Goal: Task Accomplishment & Management: Manage account settings

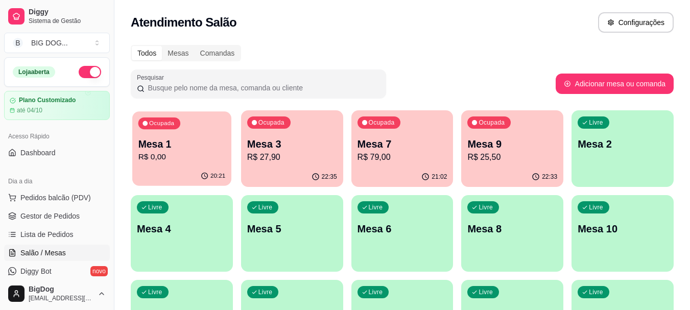
click at [180, 141] on p "Mesa 1" at bounding box center [181, 144] width 87 height 14
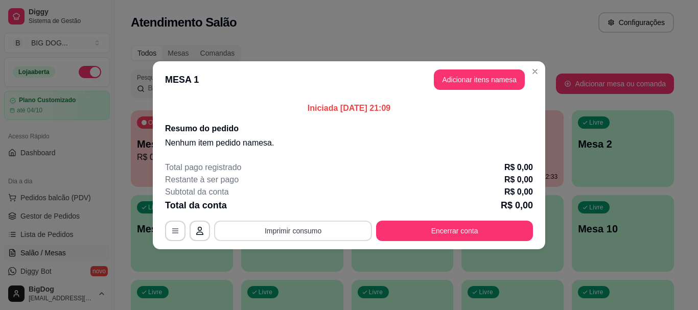
click at [292, 229] on button "Imprimir consumo" at bounding box center [293, 231] width 158 height 20
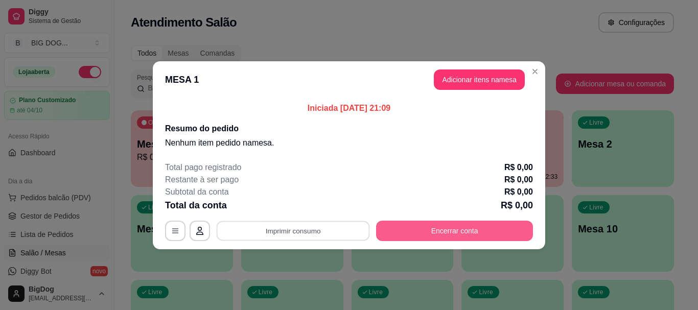
click at [453, 230] on button "Encerrar conta" at bounding box center [454, 231] width 157 height 20
click at [453, 230] on button "Encerrar conta" at bounding box center [454, 231] width 152 height 20
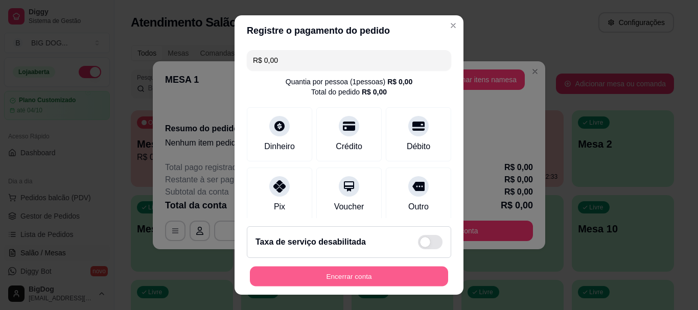
click at [371, 274] on button "Encerrar conta" at bounding box center [349, 276] width 198 height 20
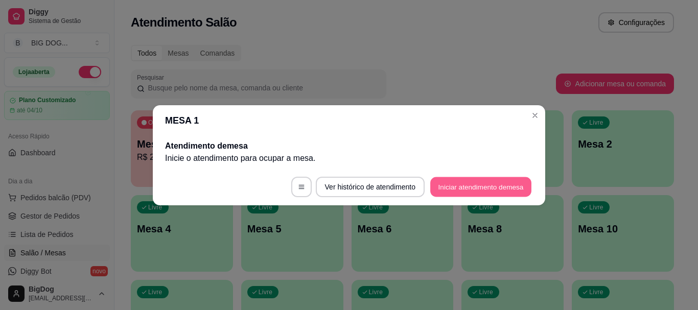
click at [478, 185] on button "Iniciar atendimento de mesa" at bounding box center [480, 187] width 101 height 20
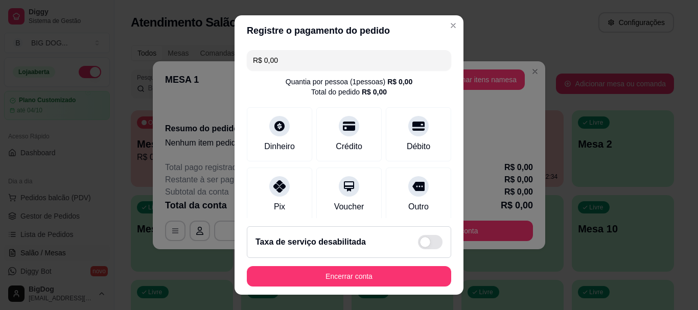
click at [402, 254] on div "Taxa de serviço desabilitada" at bounding box center [349, 242] width 204 height 32
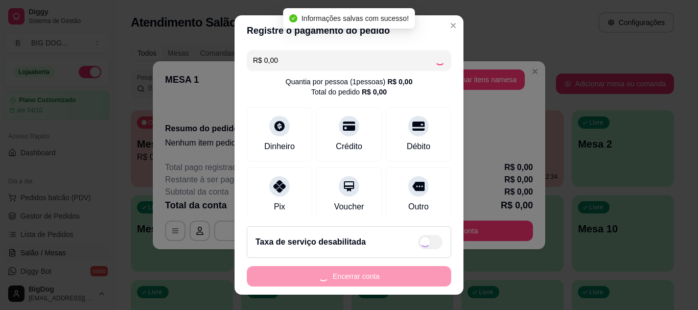
checkbox input "true"
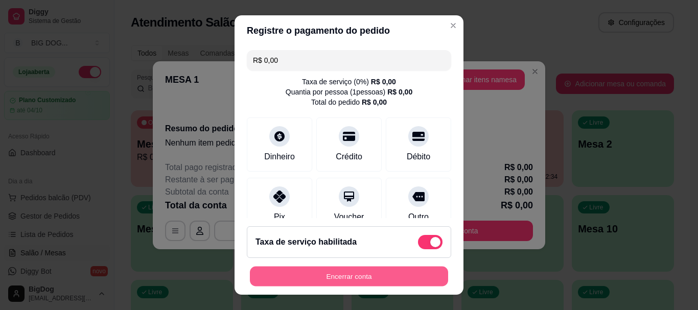
click at [362, 275] on button "Encerrar conta" at bounding box center [349, 276] width 198 height 20
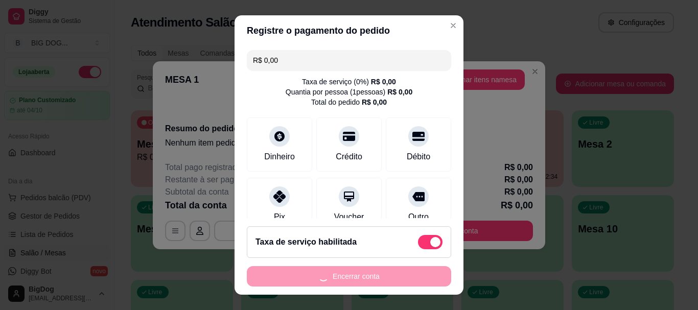
click at [362, 275] on div "Encerrar conta" at bounding box center [349, 276] width 204 height 20
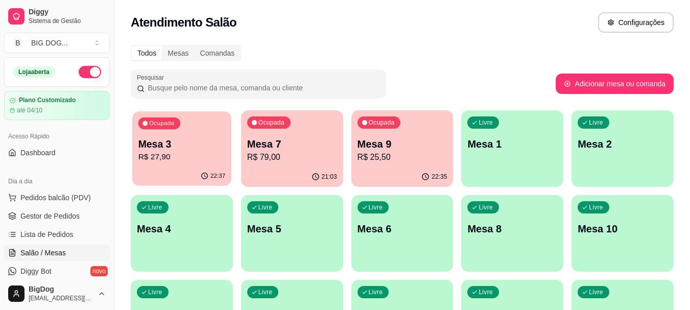
click at [200, 149] on p "Mesa 3" at bounding box center [181, 144] width 87 height 14
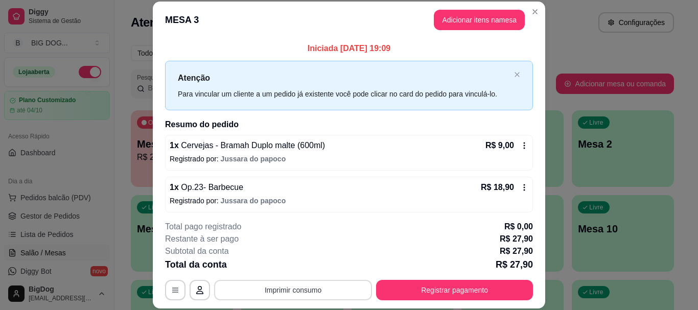
click at [279, 289] on button "Imprimir consumo" at bounding box center [293, 290] width 158 height 20
click at [282, 265] on button "IMPRESSORA" at bounding box center [291, 266] width 71 height 16
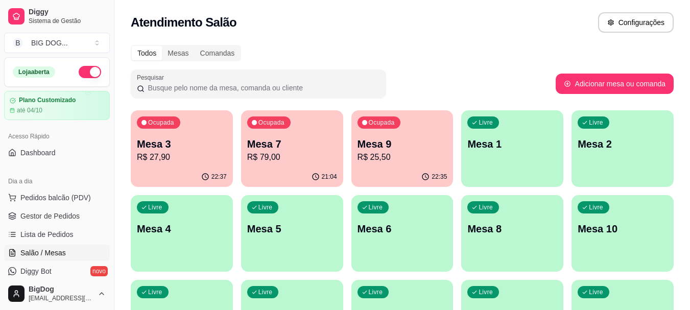
click at [416, 172] on div "22:35" at bounding box center [402, 177] width 102 height 20
click at [532, 10] on div "Atendimento Salão Configurações" at bounding box center [402, 19] width 576 height 39
click at [191, 134] on div "Ocupada Mesa 3 R$ 27,90" at bounding box center [182, 138] width 102 height 57
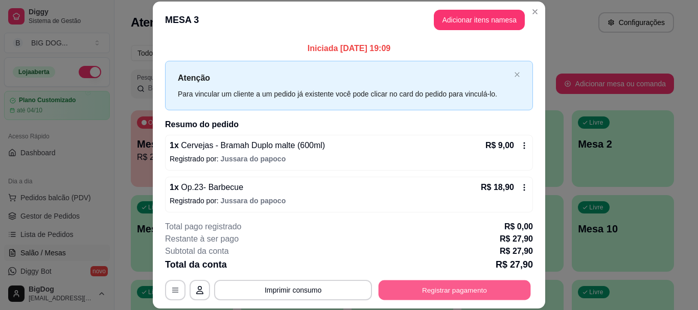
click at [416, 287] on button "Registrar pagamento" at bounding box center [454, 290] width 152 height 20
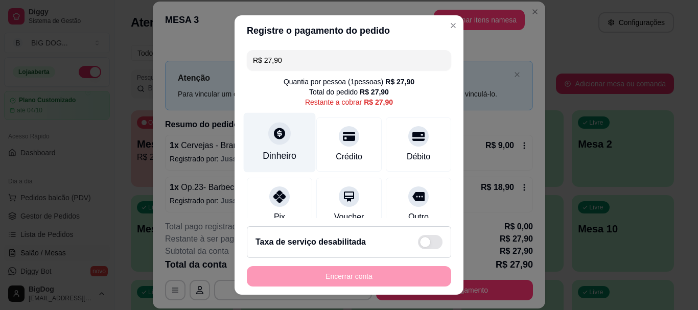
click at [277, 146] on div "Dinheiro" at bounding box center [280, 143] width 72 height 60
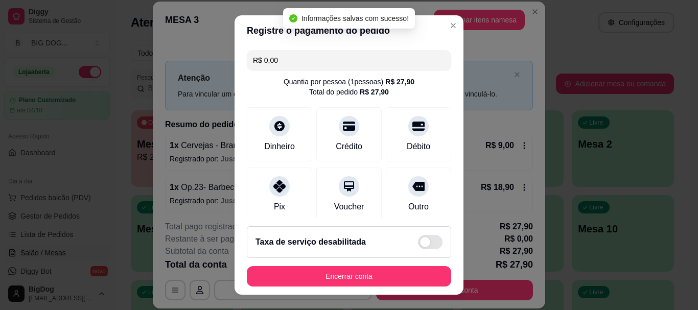
type input "R$ 0,00"
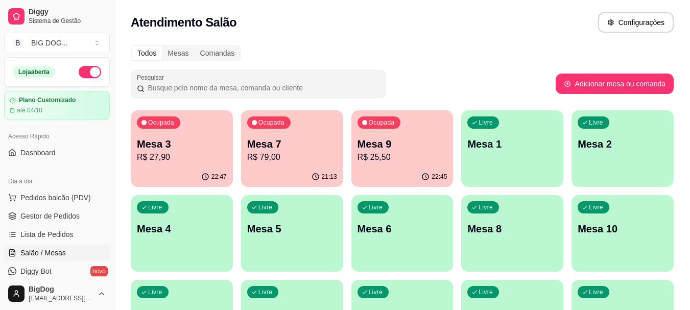
click at [171, 165] on div "Ocupada Mesa 3 R$ 27,90" at bounding box center [182, 138] width 102 height 57
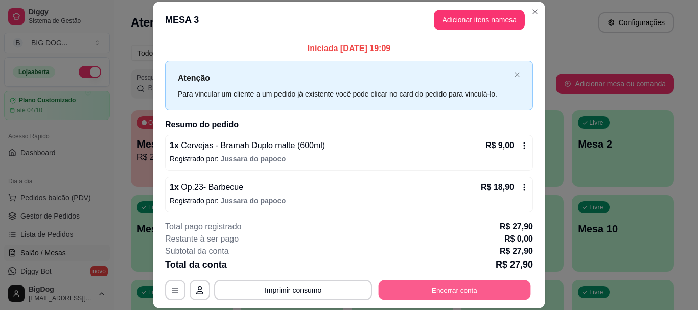
click at [412, 295] on button "Encerrar conta" at bounding box center [454, 290] width 152 height 20
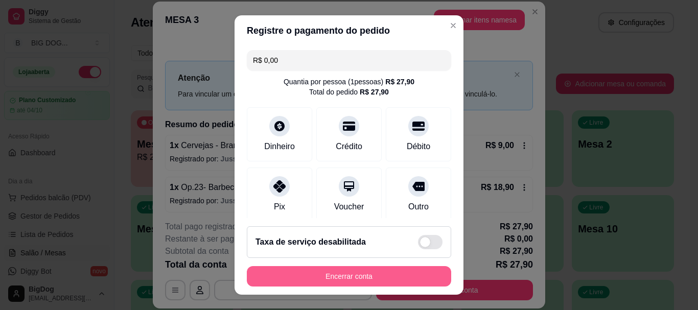
click at [401, 273] on button "Encerrar conta" at bounding box center [349, 276] width 204 height 20
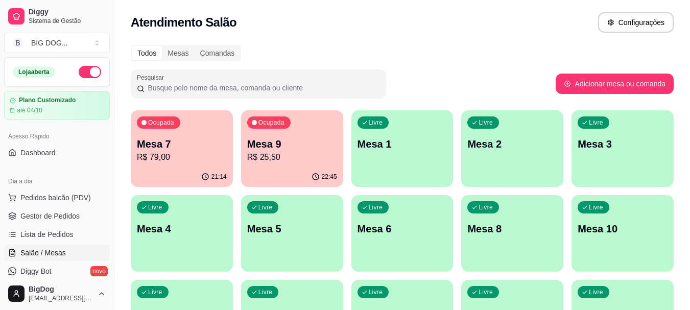
click at [206, 142] on p "Mesa 7" at bounding box center [182, 144] width 90 height 14
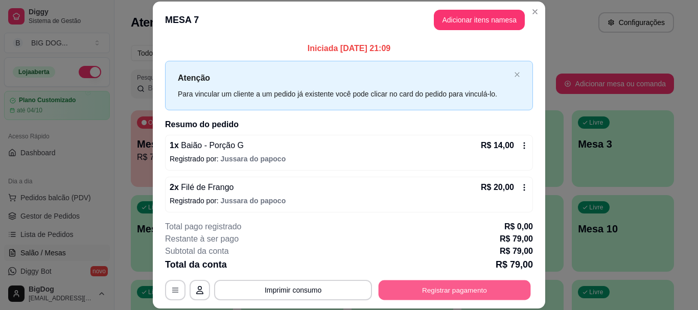
click at [430, 286] on button "Registrar pagamento" at bounding box center [454, 290] width 152 height 20
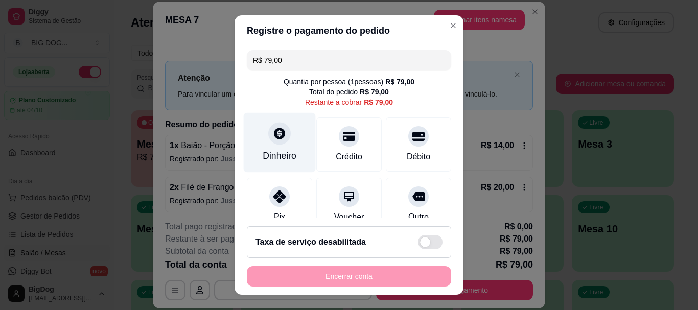
click at [273, 140] on div at bounding box center [279, 134] width 22 height 22
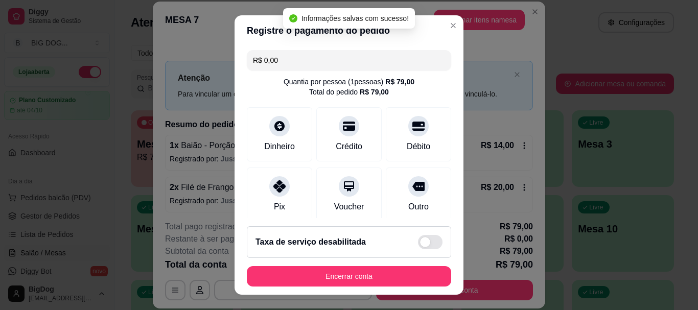
type input "R$ 0,00"
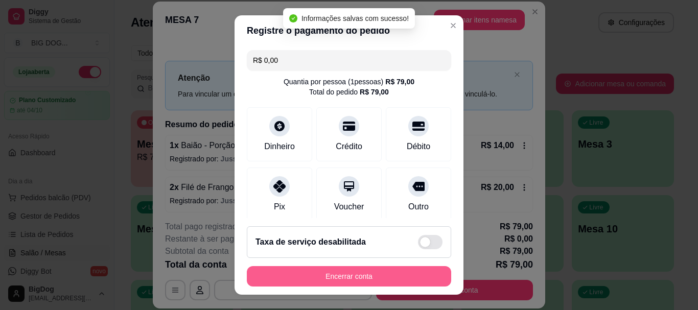
click at [377, 271] on button "Encerrar conta" at bounding box center [349, 276] width 204 height 20
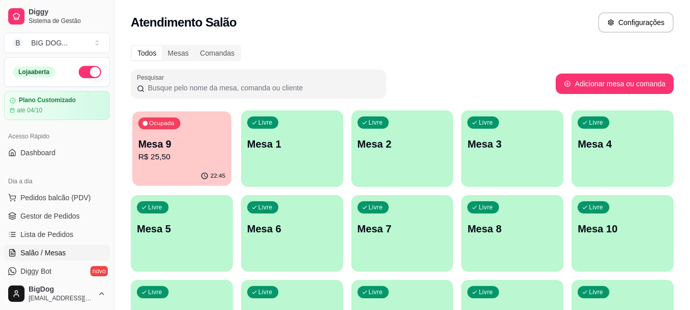
click at [179, 138] on p "Mesa 9" at bounding box center [181, 144] width 87 height 14
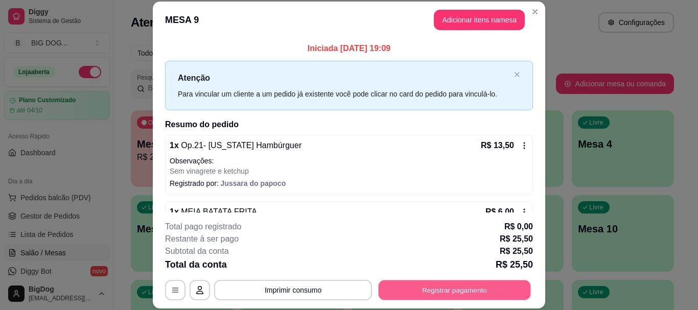
click at [427, 292] on button "Registrar pagamento" at bounding box center [454, 290] width 152 height 20
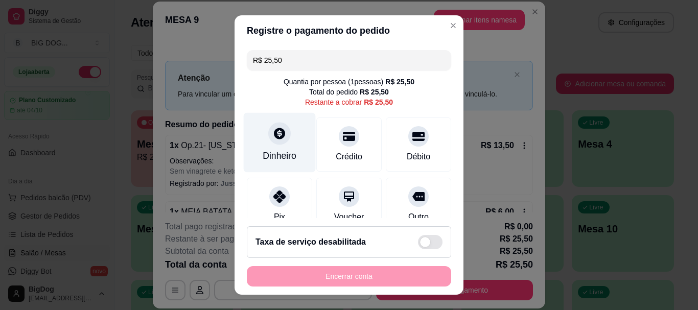
click at [274, 136] on icon at bounding box center [279, 133] width 13 height 13
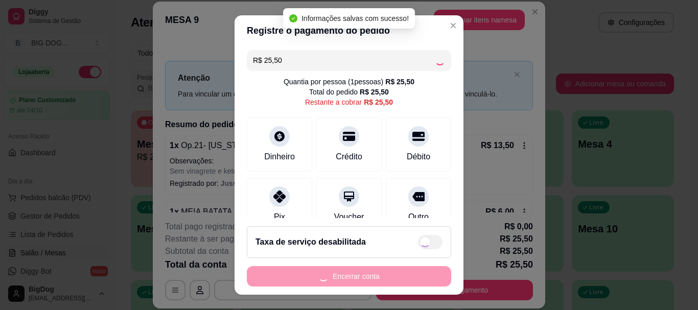
type input "R$ 0,00"
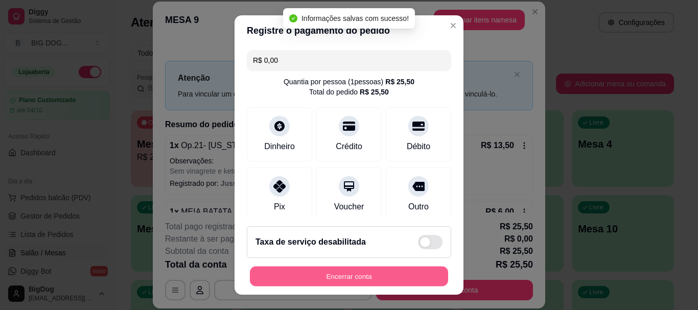
click at [388, 279] on button "Encerrar conta" at bounding box center [349, 276] width 198 height 20
